Goal: Navigation & Orientation: Go to known website

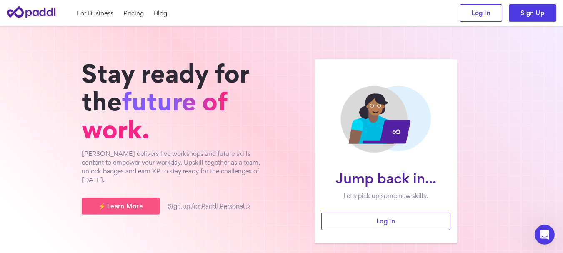
click at [46, 12] on icon at bounding box center [32, 12] width 50 height 24
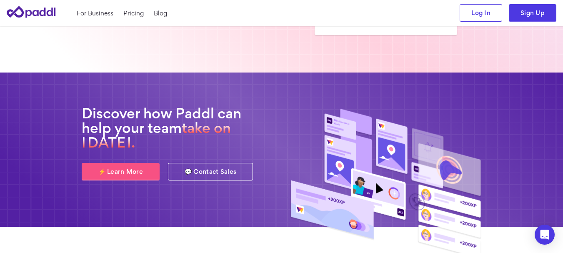
scroll to position [42, 0]
